Goal: Information Seeking & Learning: Learn about a topic

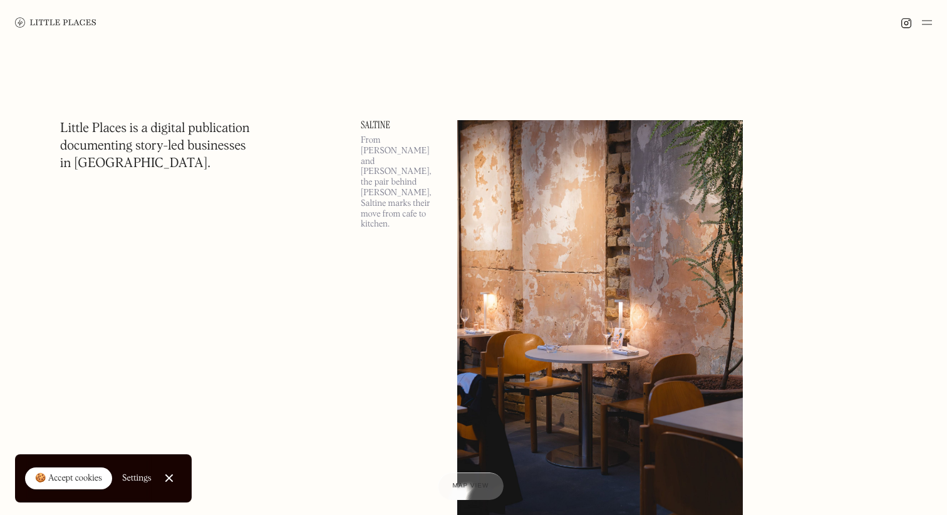
click at [60, 482] on div "🍪 Accept cookies" at bounding box center [68, 479] width 67 height 13
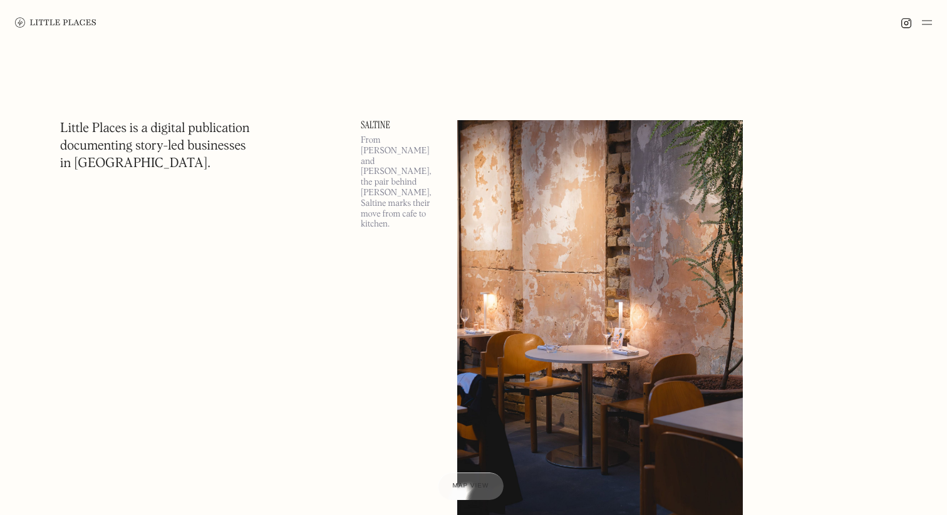
click at [493, 192] on img at bounding box center [600, 326] width 286 height 412
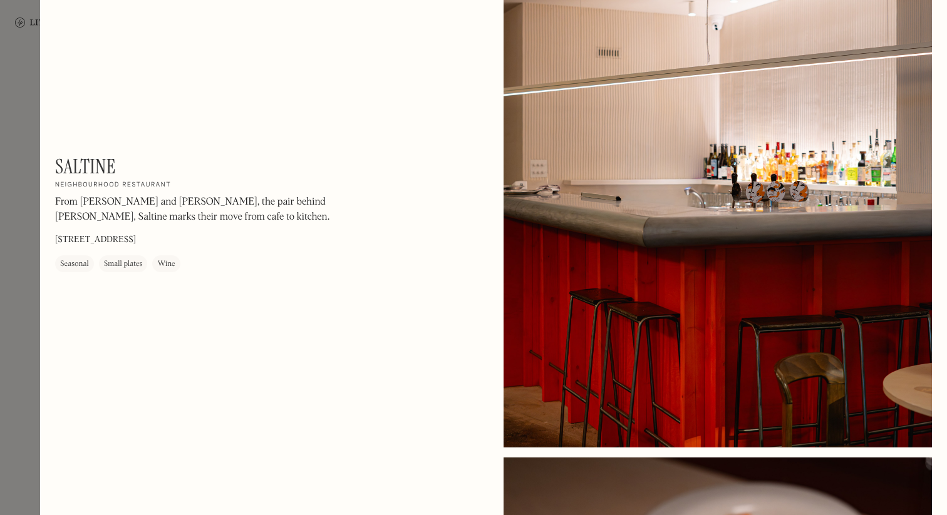
scroll to position [478, 0]
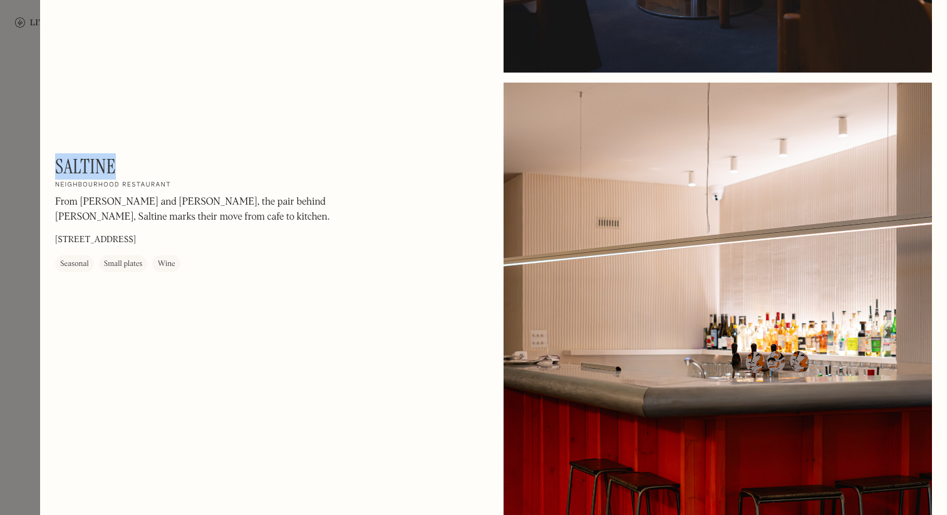
drag, startPoint x: 118, startPoint y: 164, endPoint x: 58, endPoint y: 162, distance: 59.5
click at [58, 162] on div "Saltine On Our Radar Neighbourhood restaurant From [GEOGRAPHIC_DATA] and [PERSO…" at bounding box center [224, 214] width 338 height 118
copy h1 "Saltine"
click at [17, 250] on div at bounding box center [473, 257] width 947 height 515
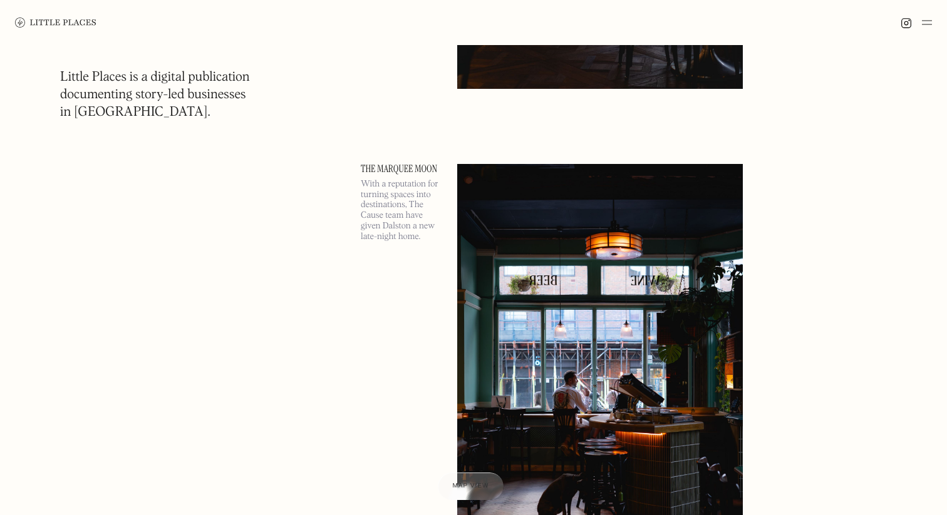
scroll to position [941, 0]
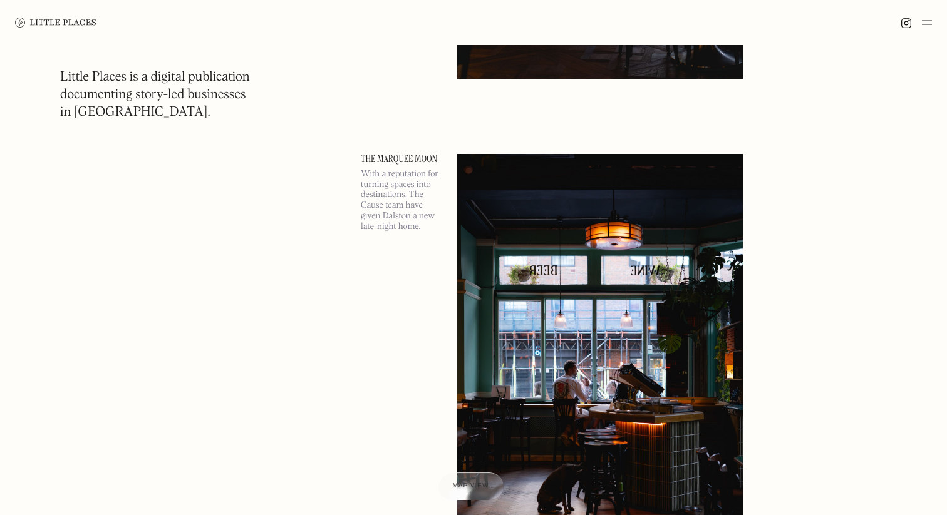
click at [609, 297] on img at bounding box center [600, 360] width 286 height 412
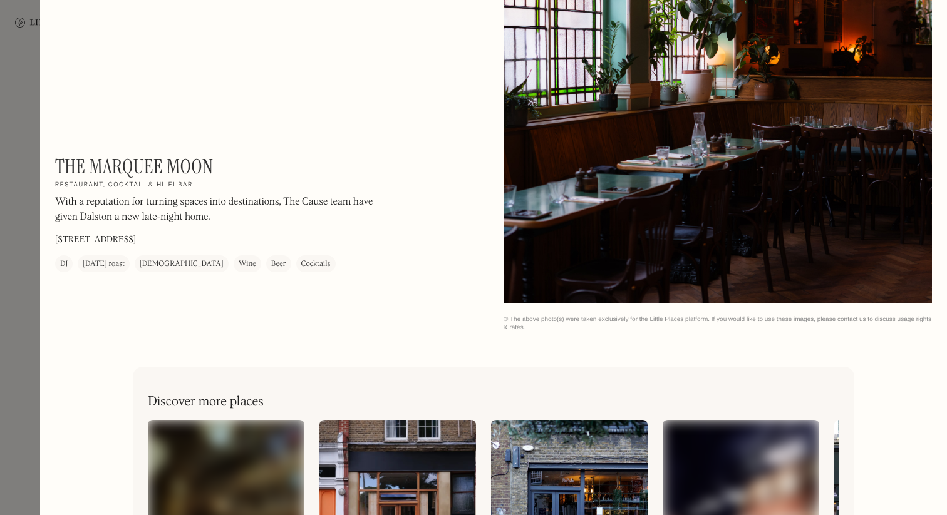
scroll to position [2011, 0]
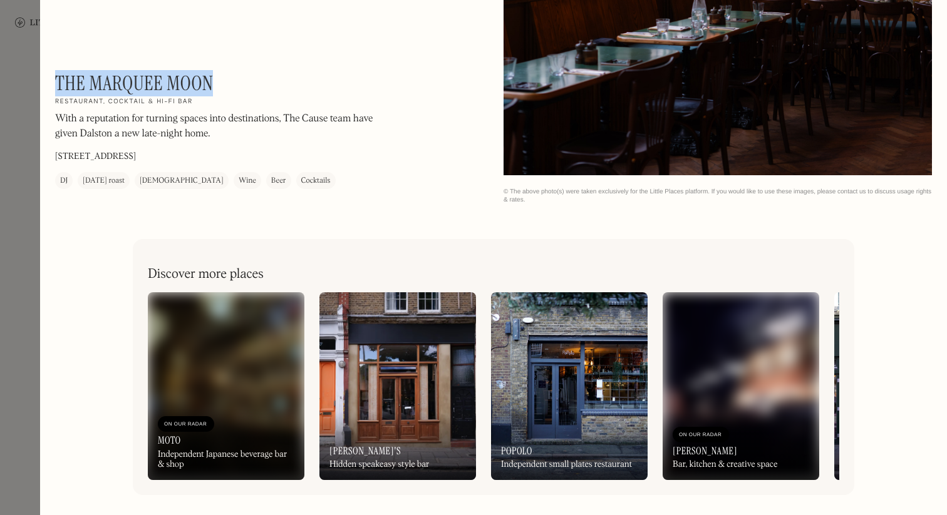
drag, startPoint x: 216, startPoint y: 85, endPoint x: 59, endPoint y: 81, distance: 156.6
click at [59, 81] on div "The Marquee Moon On Our Radar Restaurant, cocktail & hi-fi bar With a reputatio…" at bounding box center [224, 130] width 338 height 118
click at [15, 130] on div at bounding box center [473, 257] width 947 height 515
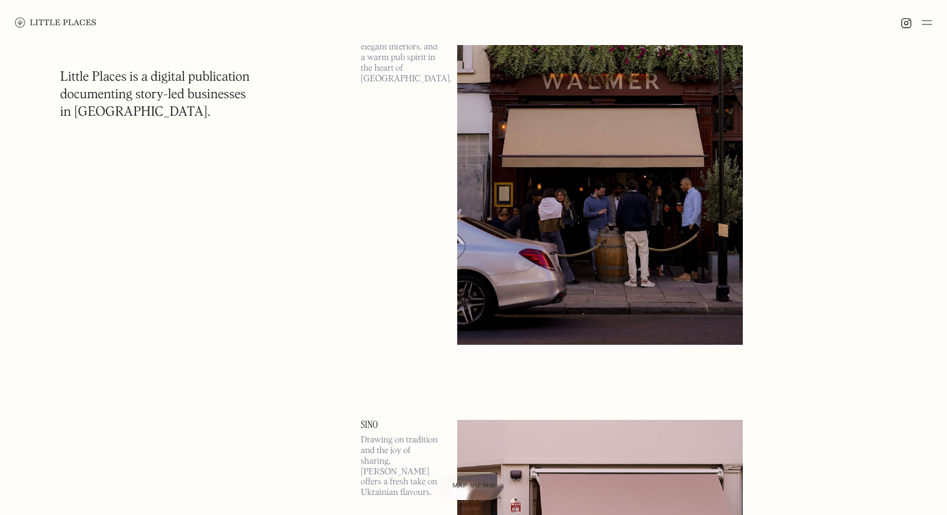
scroll to position [3612, 0]
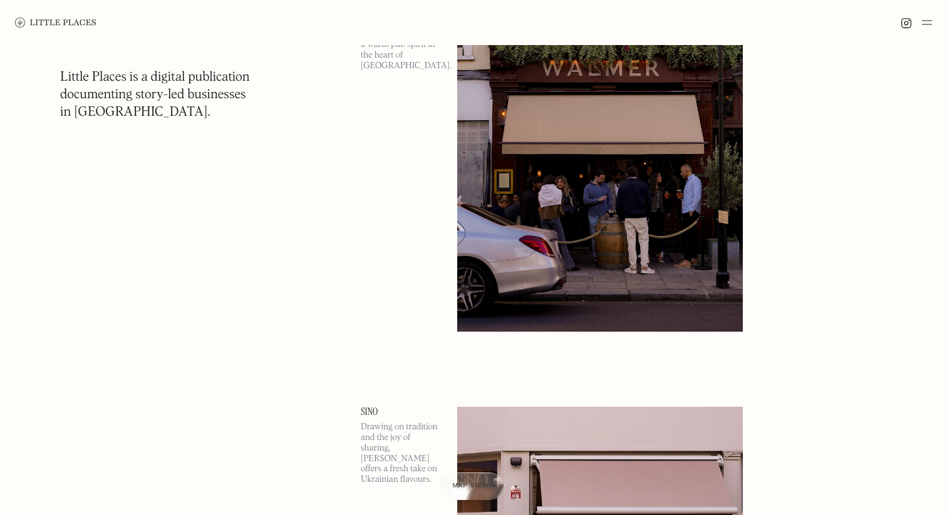
click at [925, 21] on img at bounding box center [927, 22] width 10 height 15
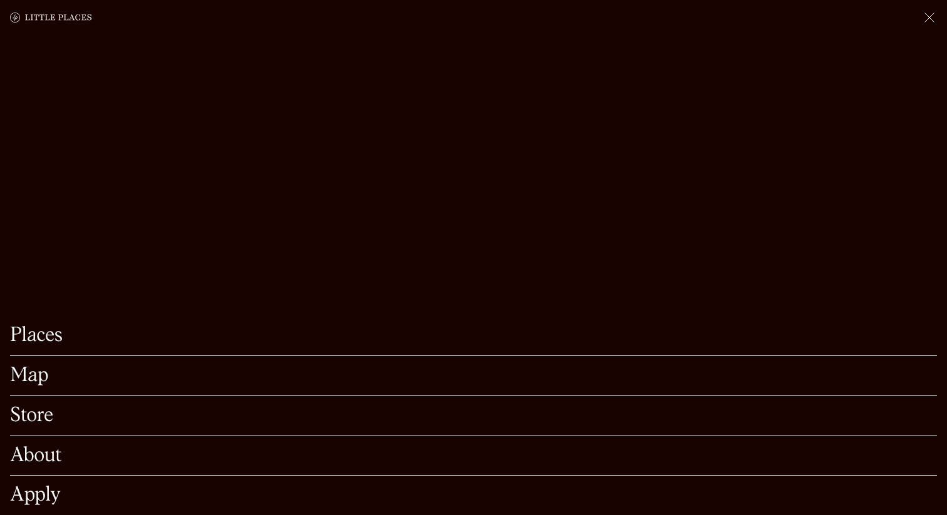
click at [21, 381] on link "Map" at bounding box center [473, 375] width 927 height 19
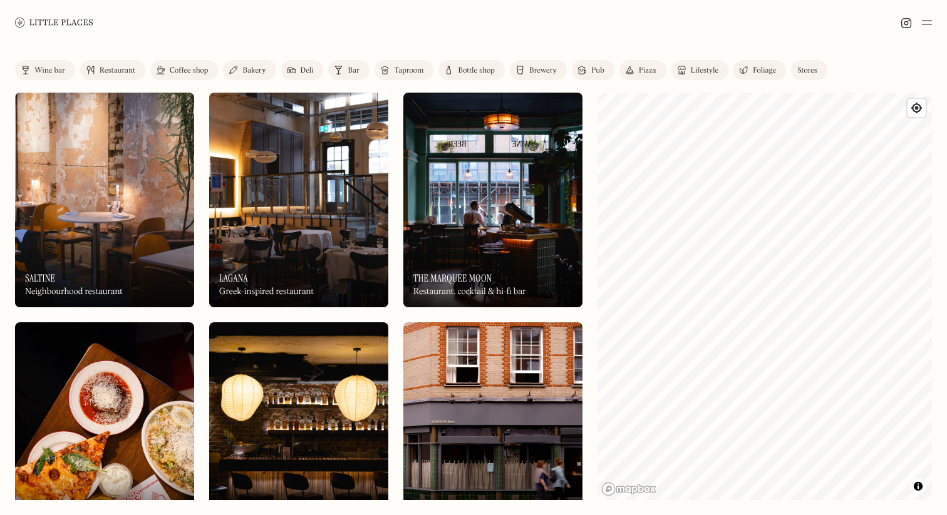
click at [120, 70] on div "Restaurant" at bounding box center [118, 71] width 36 height 8
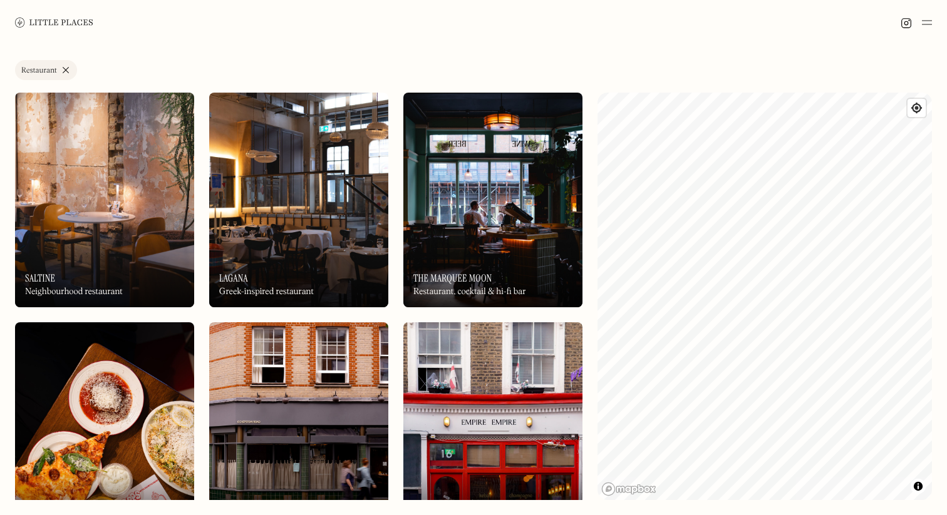
click at [68, 72] on link "Restaurant" at bounding box center [46, 70] width 62 height 20
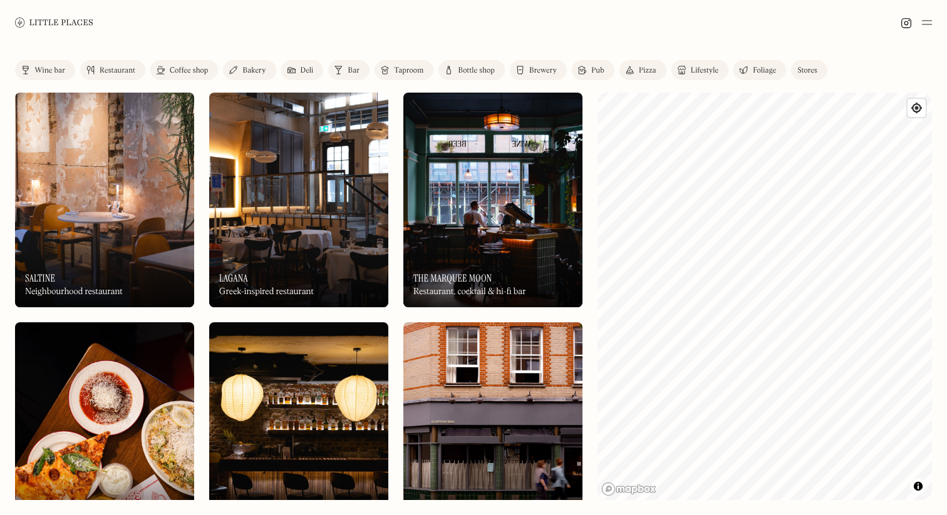
click at [128, 68] on div "Restaurant" at bounding box center [118, 71] width 36 height 8
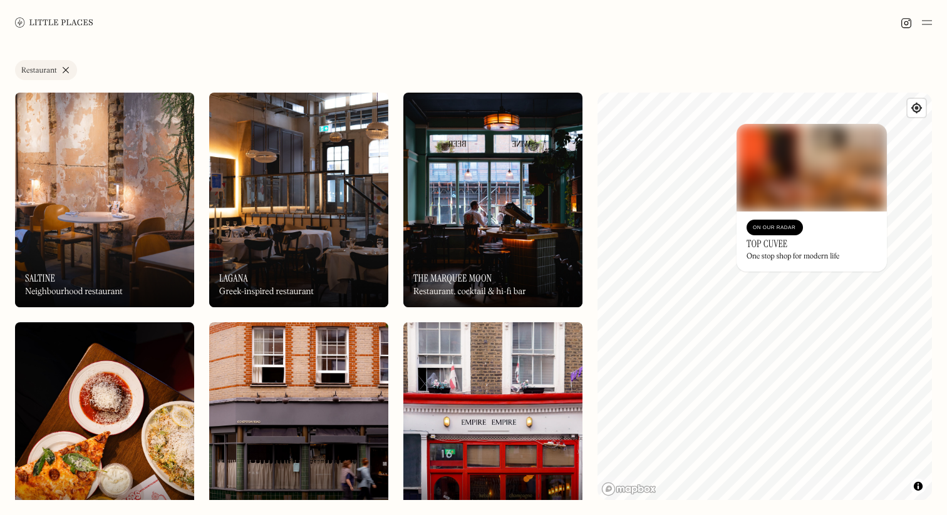
click at [767, 227] on div "On Our Radar" at bounding box center [775, 228] width 44 height 13
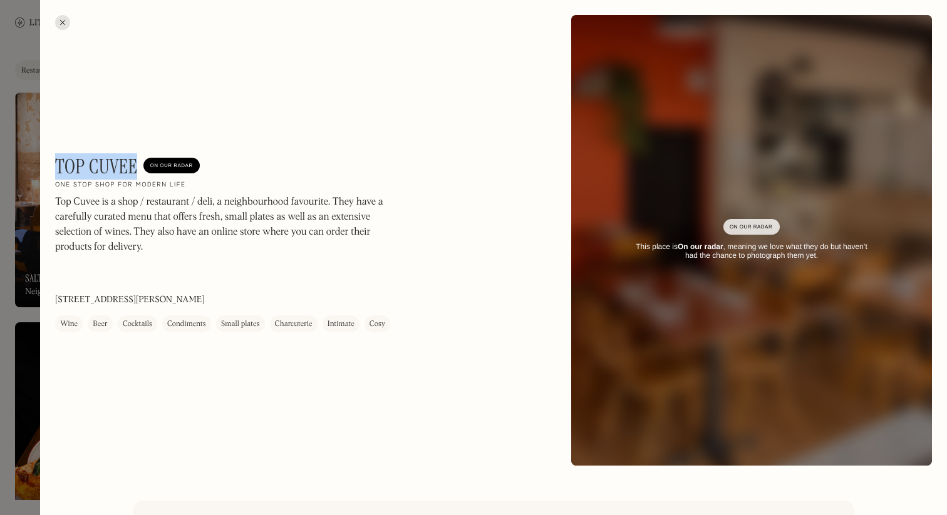
drag, startPoint x: 140, startPoint y: 166, endPoint x: 57, endPoint y: 158, distance: 83.7
click at [57, 158] on div "Top Cuvee On Our Radar" at bounding box center [127, 167] width 145 height 24
copy h1 "Top Cuvee"
click at [23, 297] on div at bounding box center [473, 257] width 947 height 515
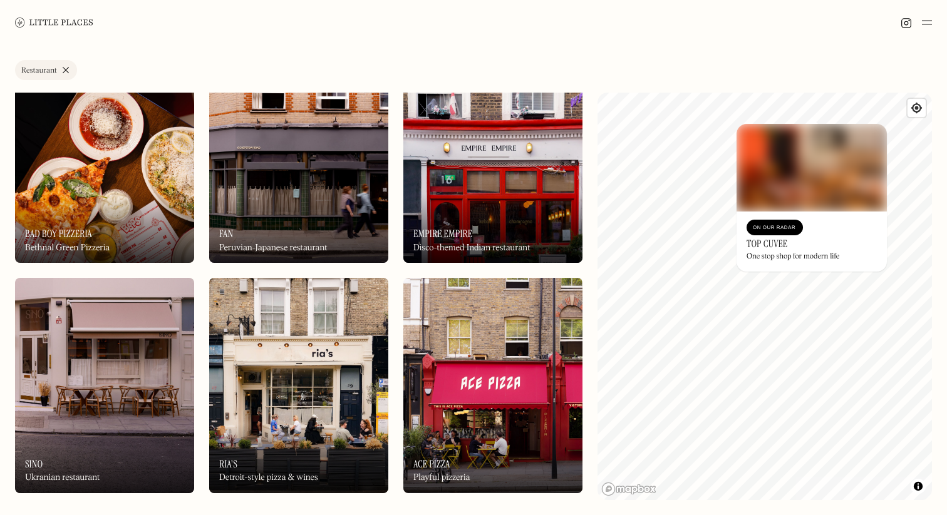
scroll to position [326, 0]
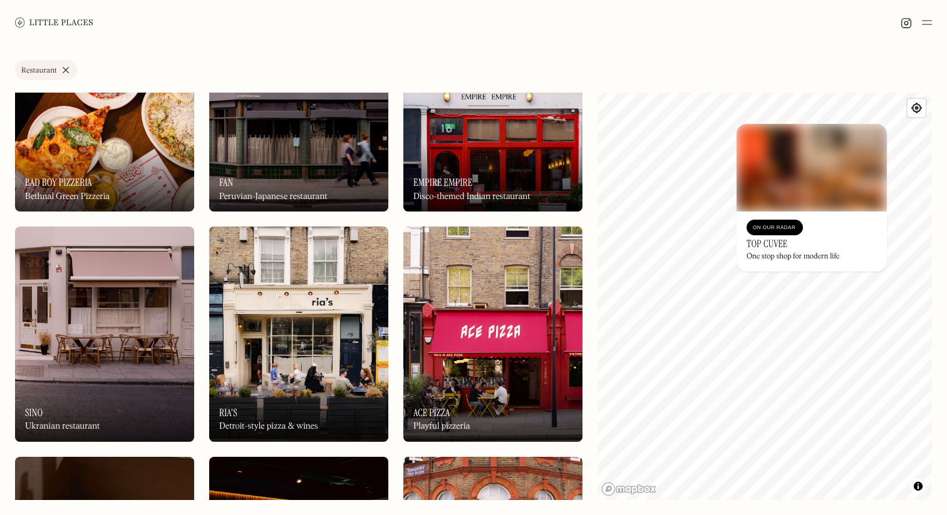
click at [286, 146] on div "On Our Radar Fan Peruvian-Japanese restaurant" at bounding box center [298, 177] width 179 height 69
